Goal: Obtain resource: Download file/media

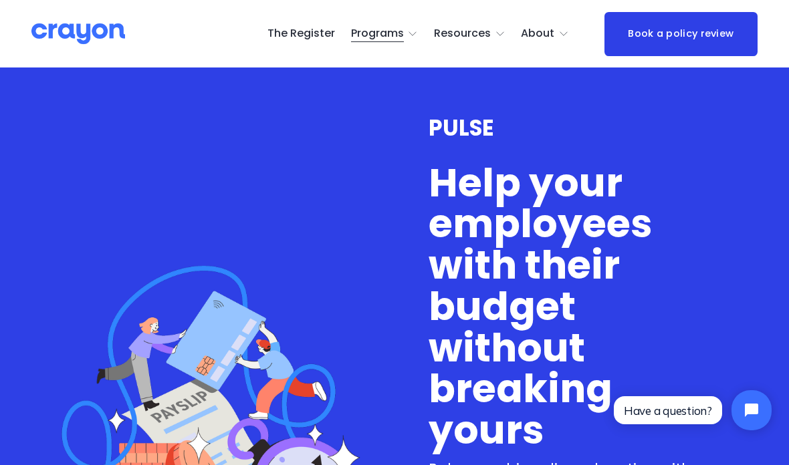
click at [0, 0] on span "About Us" at bounding box center [0, 0] width 0 height 0
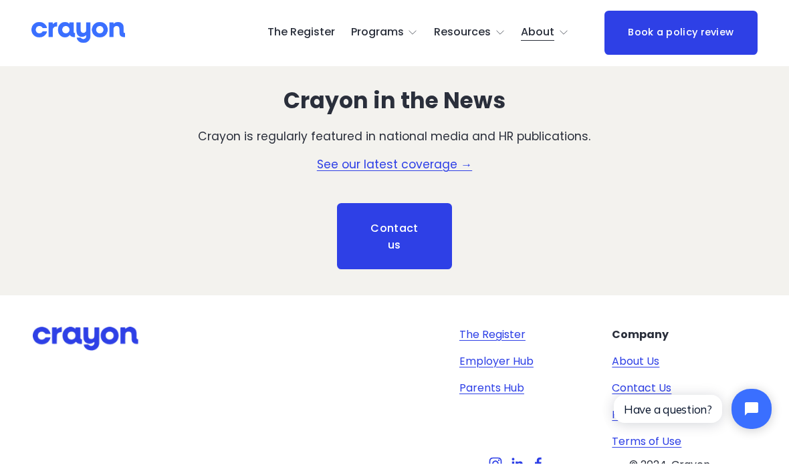
scroll to position [1647, 0]
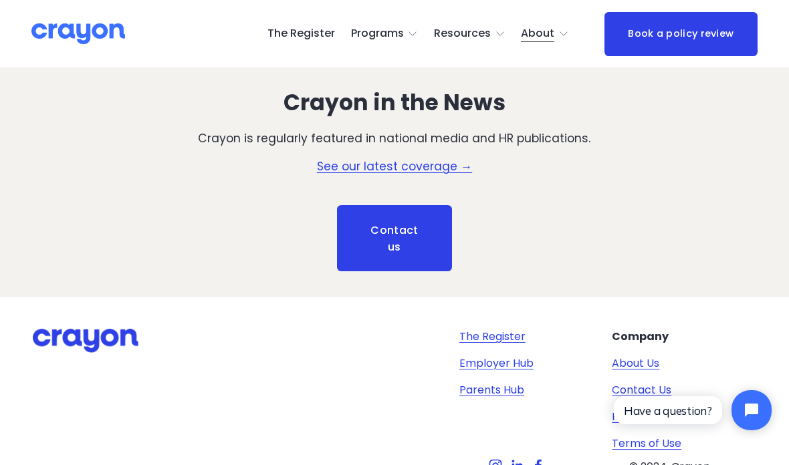
click at [506, 329] on link "The Register" at bounding box center [492, 337] width 66 height 16
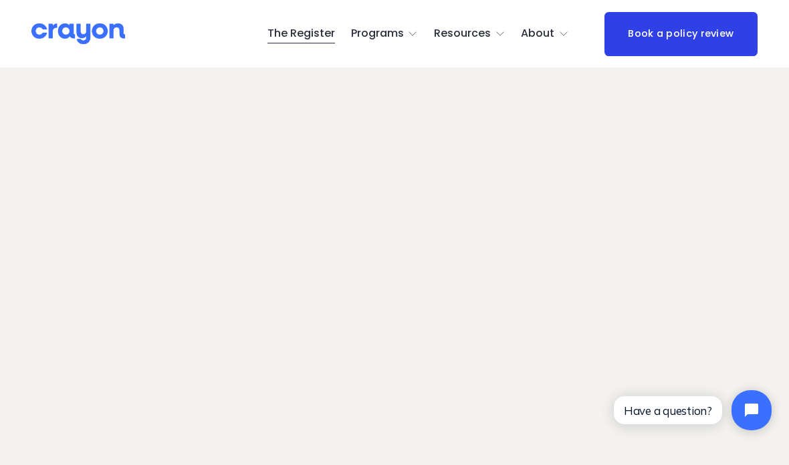
click at [0, 0] on span "Pulse: Annual Financial Health Check" at bounding box center [0, 0] width 0 height 0
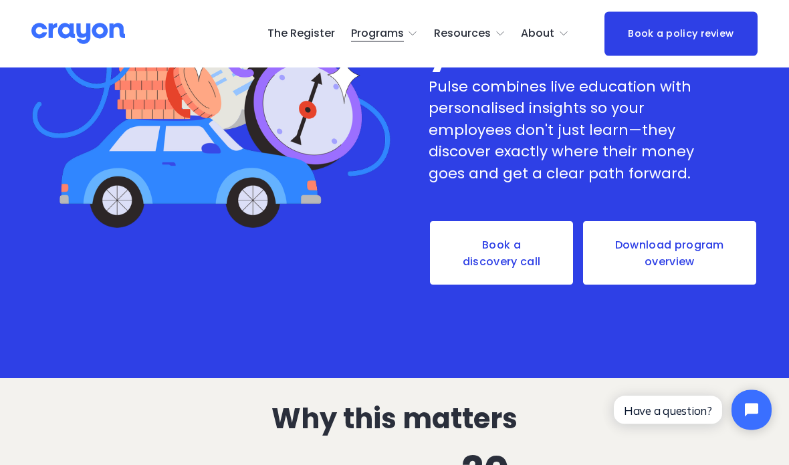
scroll to position [382, 0]
click at [663, 247] on link "Download program overview" at bounding box center [670, 253] width 176 height 66
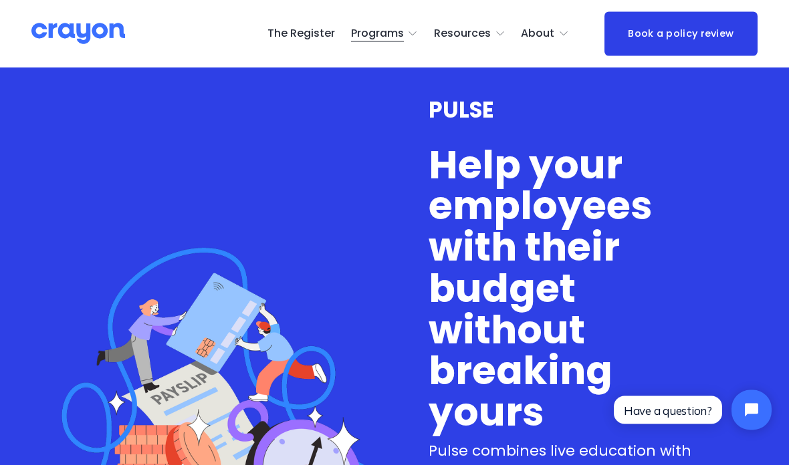
scroll to position [0, 0]
